Goal: Find specific page/section: Find specific page/section

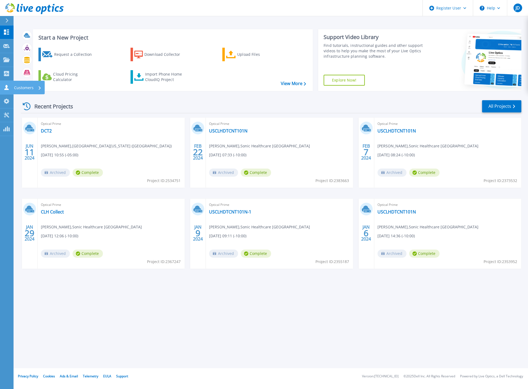
click at [25, 88] on p "Customers" at bounding box center [23, 88] width 19 height 14
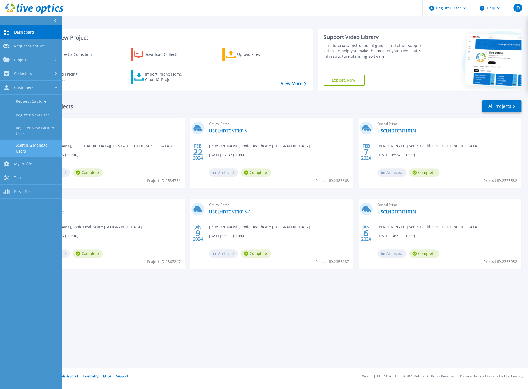
click at [43, 147] on link "Search & Manage Users" at bounding box center [31, 147] width 62 height 17
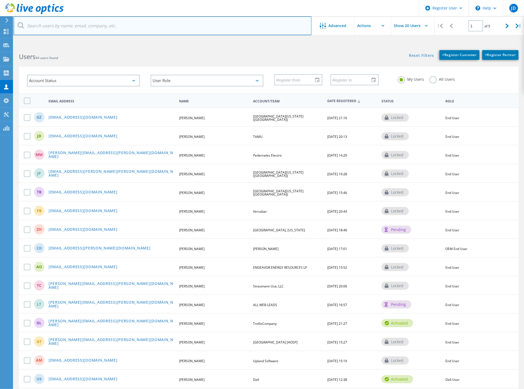
click at [93, 30] on input "text" at bounding box center [163, 25] width 298 height 19
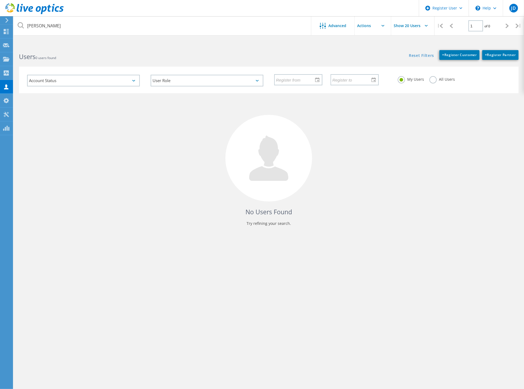
click at [406, 26] on input "Show 20 Users" at bounding box center [418, 25] width 54 height 19
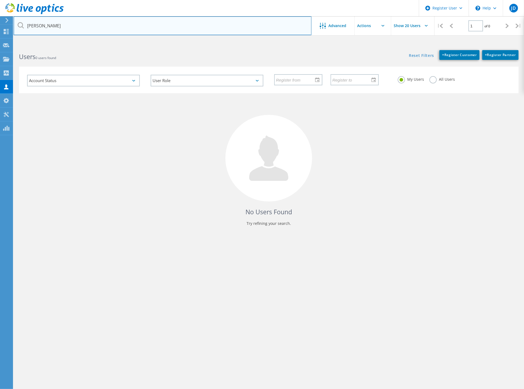
click at [61, 24] on input "brandi" at bounding box center [163, 25] width 298 height 19
drag, startPoint x: 61, startPoint y: 24, endPoint x: 22, endPoint y: 28, distance: 39.1
click at [22, 28] on div "brandi" at bounding box center [163, 25] width 298 height 19
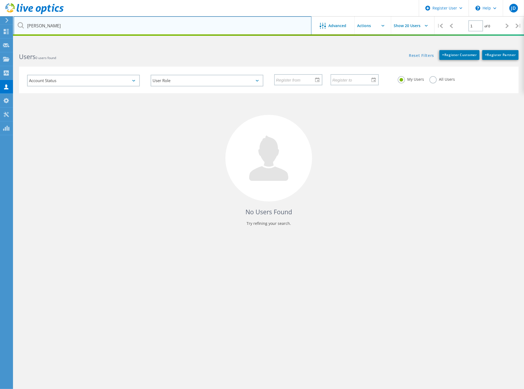
type input "stanfield"
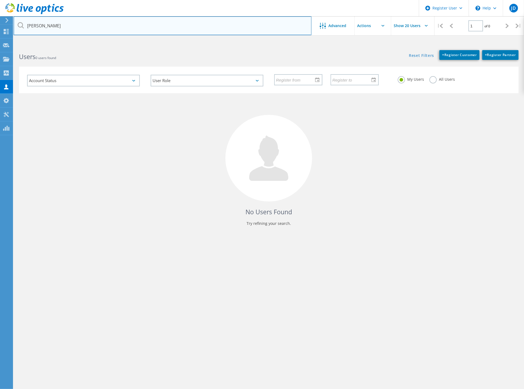
click at [233, 21] on input "stanfield" at bounding box center [163, 25] width 298 height 19
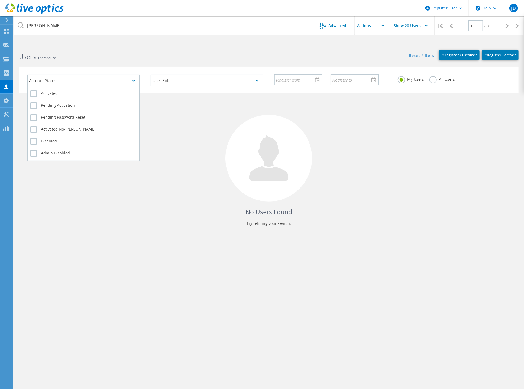
click at [128, 80] on div "Account Status" at bounding box center [83, 81] width 113 height 12
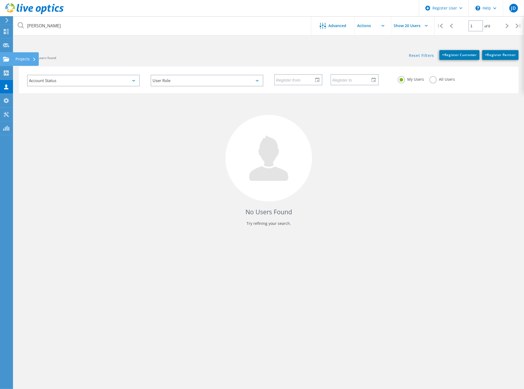
click at [4, 57] on icon at bounding box center [6, 59] width 6 height 5
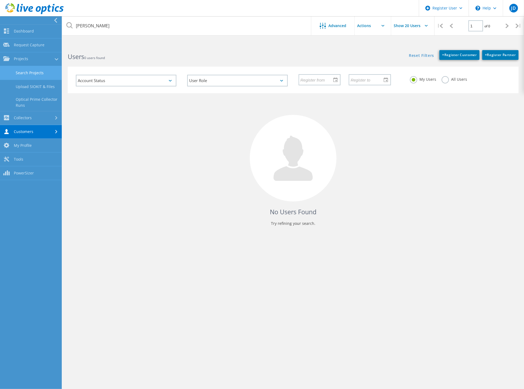
click at [37, 71] on link "Search Projects" at bounding box center [31, 73] width 62 height 14
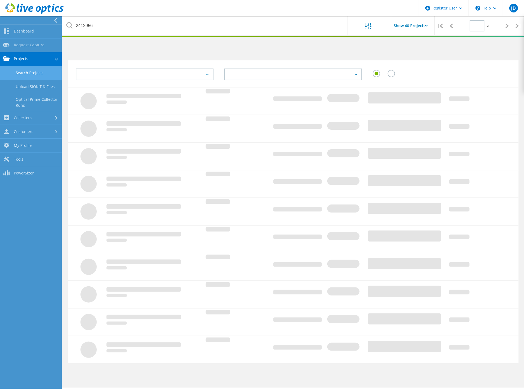
type input "1"
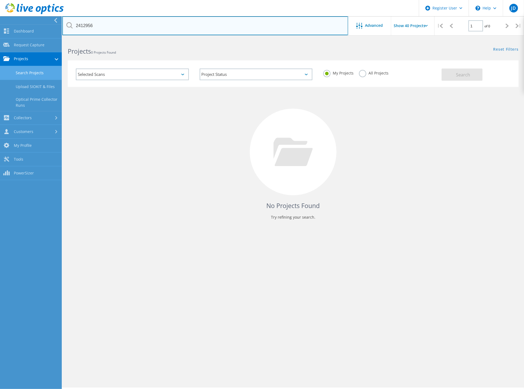
click at [96, 27] on input "2412956" at bounding box center [205, 25] width 286 height 19
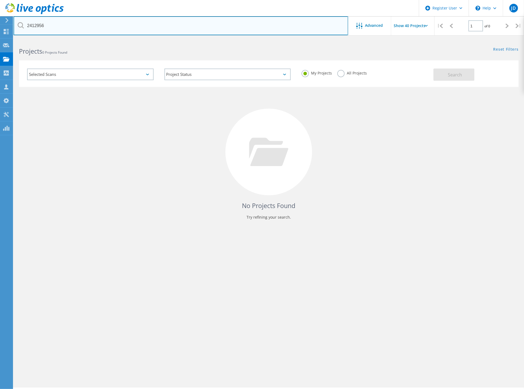
click at [96, 27] on input "2412956" at bounding box center [181, 25] width 334 height 19
click at [96, 27] on input "brandi stanfield" at bounding box center [181, 25] width 334 height 19
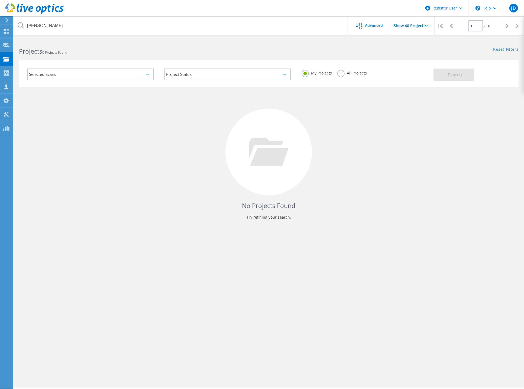
click at [410, 24] on input "Show 40 Projects" at bounding box center [418, 25] width 54 height 19
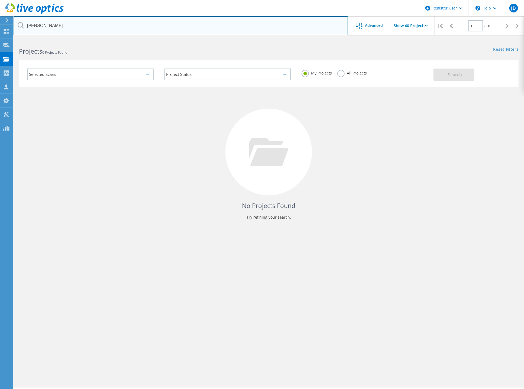
click at [339, 25] on input "brandi" at bounding box center [181, 25] width 334 height 19
drag, startPoint x: 55, startPoint y: 28, endPoint x: -15, endPoint y: 44, distance: 72.1
click at [0, 44] on html "Register User \n Help Explore Helpful Articles Contact Support JD Dell User Jos…" at bounding box center [262, 202] width 524 height 404
type input "travis county"
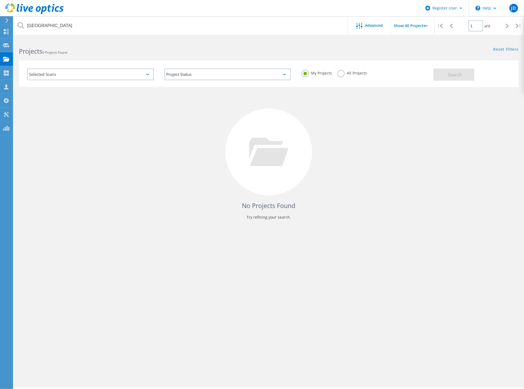
click at [340, 75] on label "All Projects" at bounding box center [352, 72] width 30 height 5
click at [0, 0] on input "All Projects" at bounding box center [0, 0] width 0 height 0
click at [451, 76] on span "Search" at bounding box center [455, 75] width 14 height 6
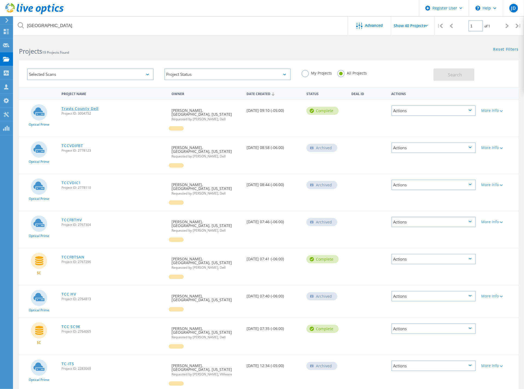
click at [82, 108] on link "Travis County Dell" at bounding box center [80, 109] width 37 height 4
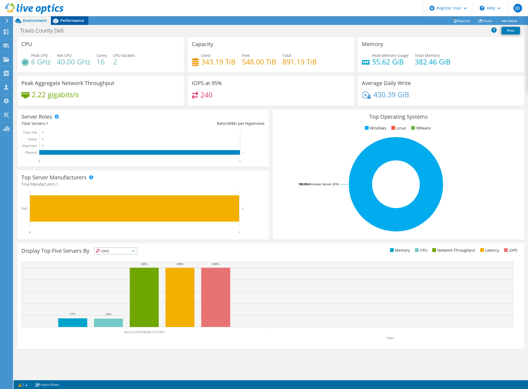
click at [74, 21] on span "Performance" at bounding box center [72, 20] width 24 height 5
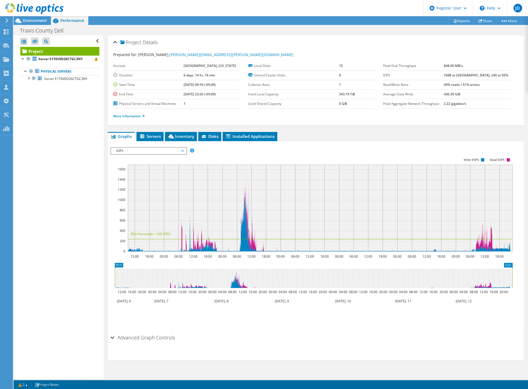
click at [74, 21] on span "Performance" at bounding box center [72, 20] width 24 height 5
